Goal: Information Seeking & Learning: Learn about a topic

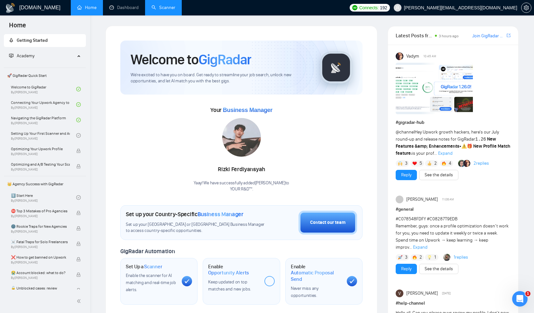
click at [164, 5] on link "Scanner" at bounding box center [163, 7] width 24 height 5
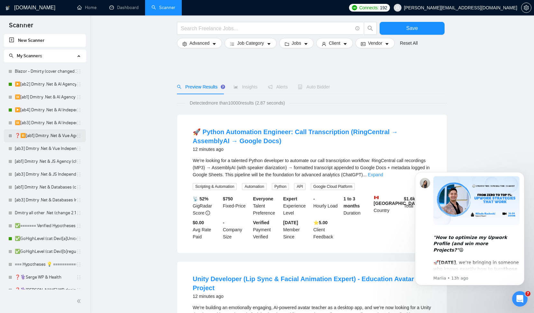
scroll to position [41, 0]
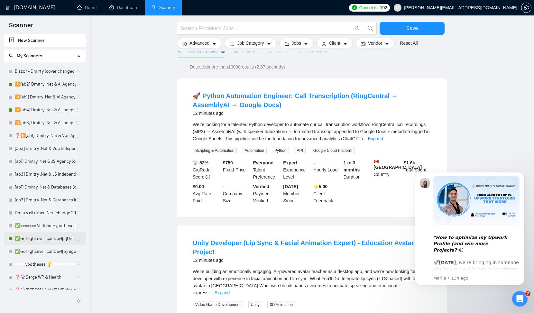
click at [51, 235] on link "✅GoHighLevel (cat:Dev)[a]Unicode" at bounding box center [45, 238] width 61 height 13
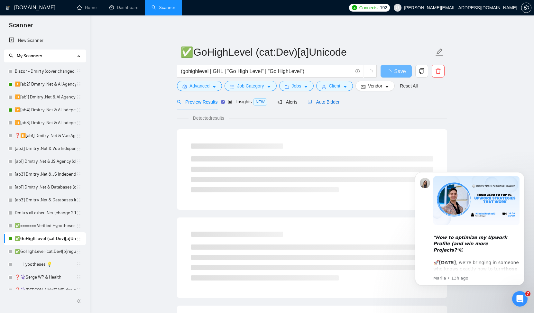
click at [327, 103] on span "Auto Bidder" at bounding box center [323, 101] width 32 height 5
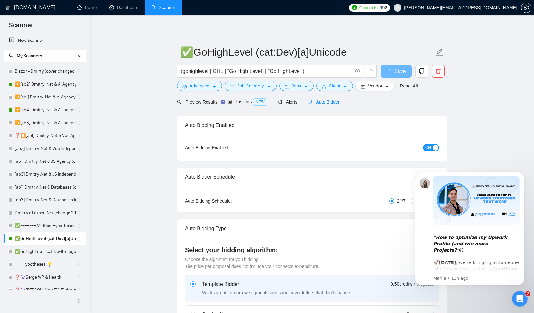
checkbox input "true"
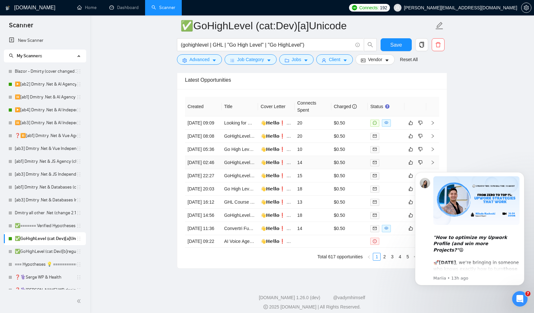
scroll to position [1372, 0]
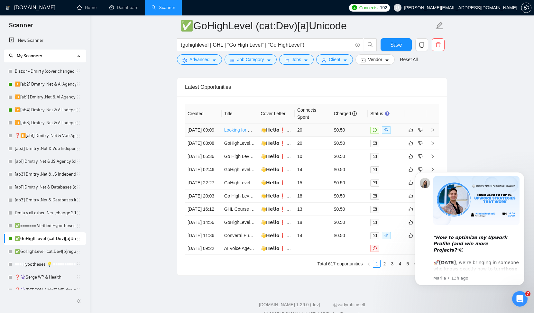
click at [239, 132] on link "Looking for GHL Expert to Build Phase One of Athlete Program Funnel (2-Week Tur…" at bounding box center [316, 129] width 185 height 5
